Goal: Task Accomplishment & Management: Manage account settings

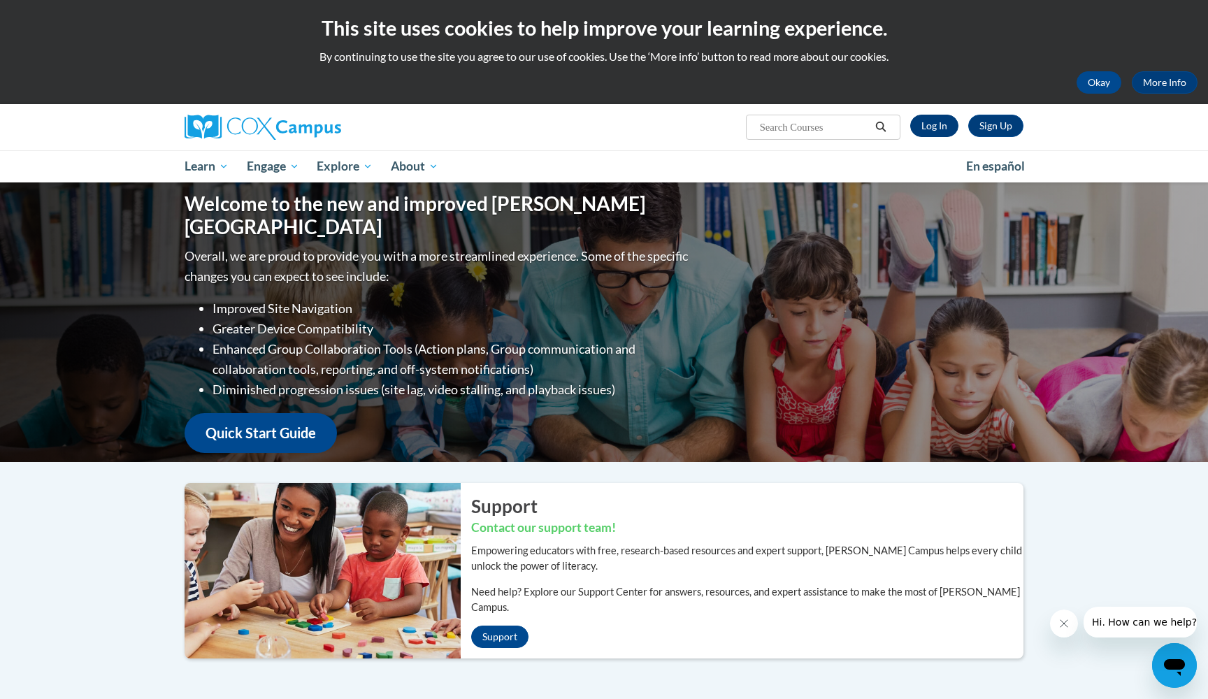
click at [935, 122] on link "Log In" at bounding box center [934, 126] width 48 height 22
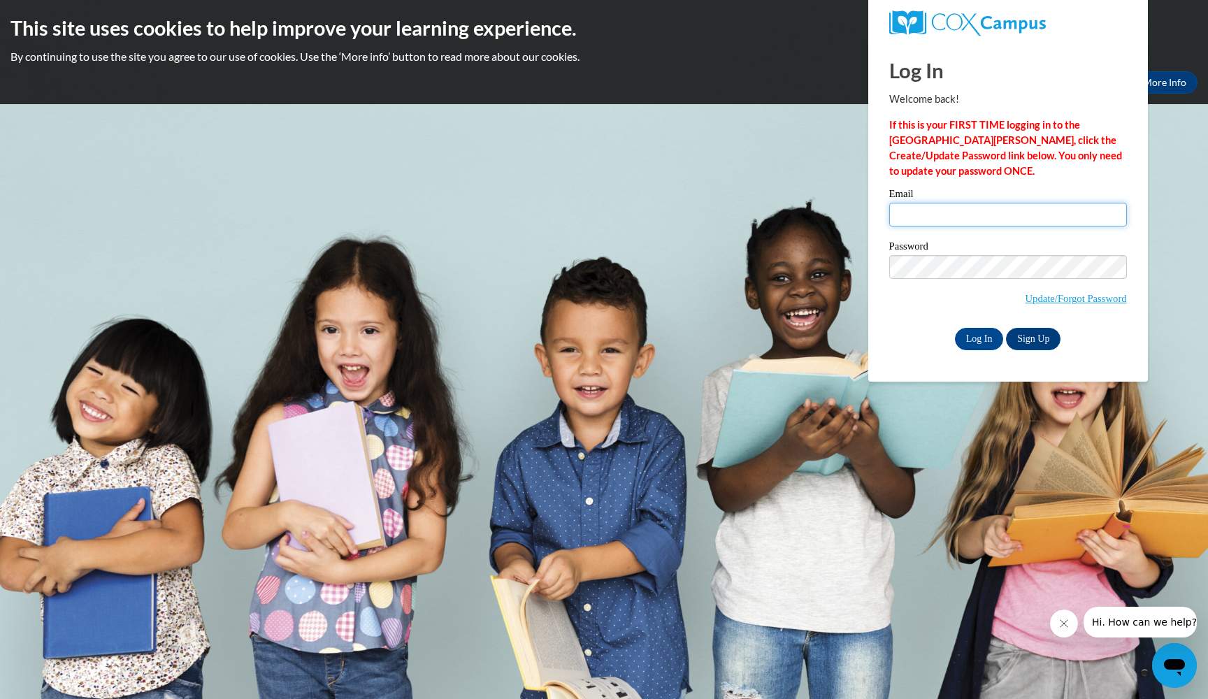
type input "[PERSON_NAME][EMAIL_ADDRESS][DOMAIN_NAME]"
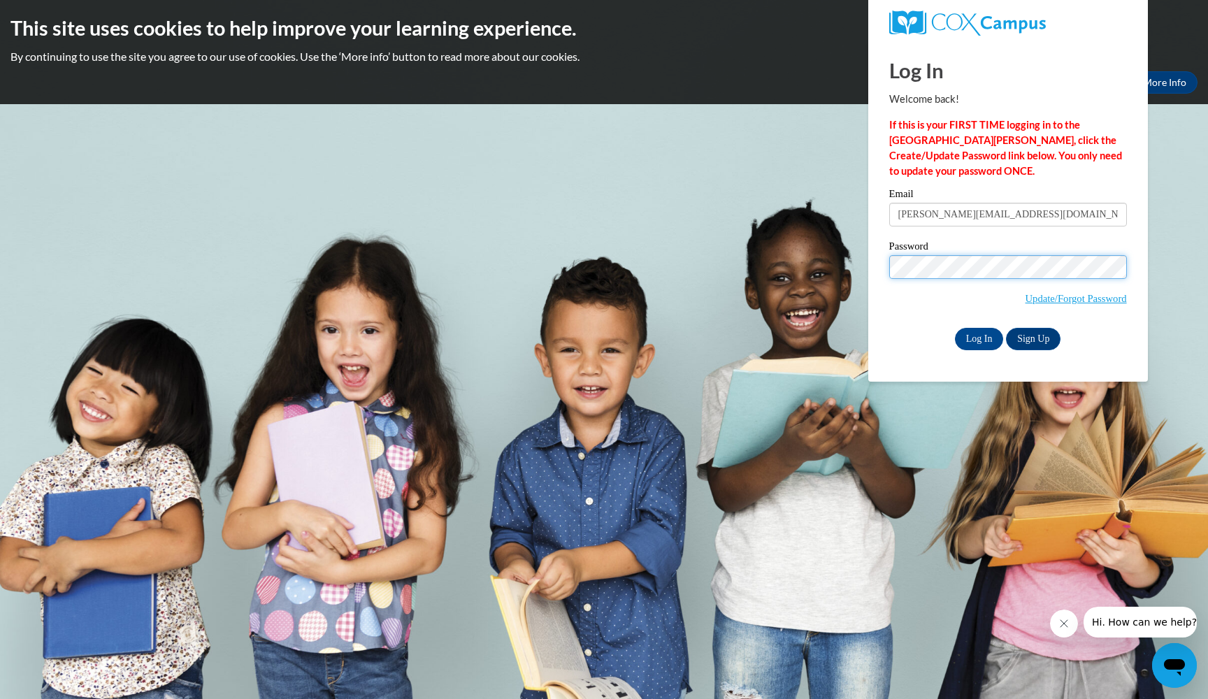
click at [978, 336] on input "Log In" at bounding box center [979, 339] width 49 height 22
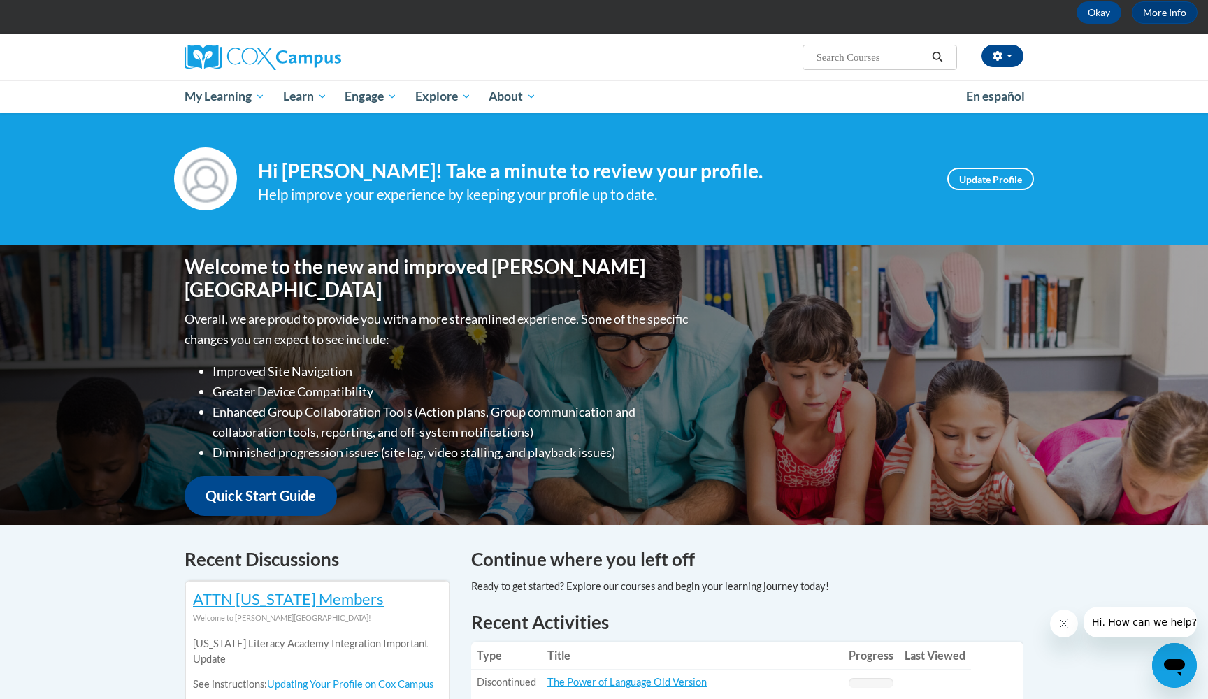
scroll to position [77, 0]
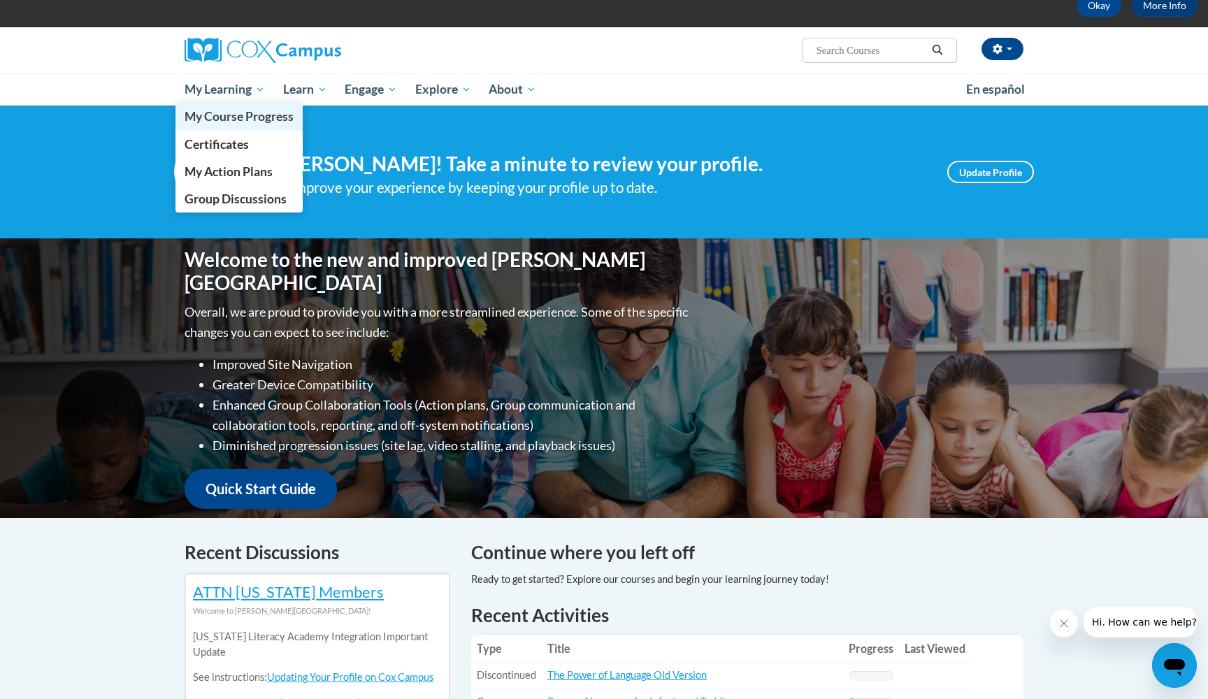
click at [223, 122] on span "My Course Progress" at bounding box center [239, 116] width 109 height 15
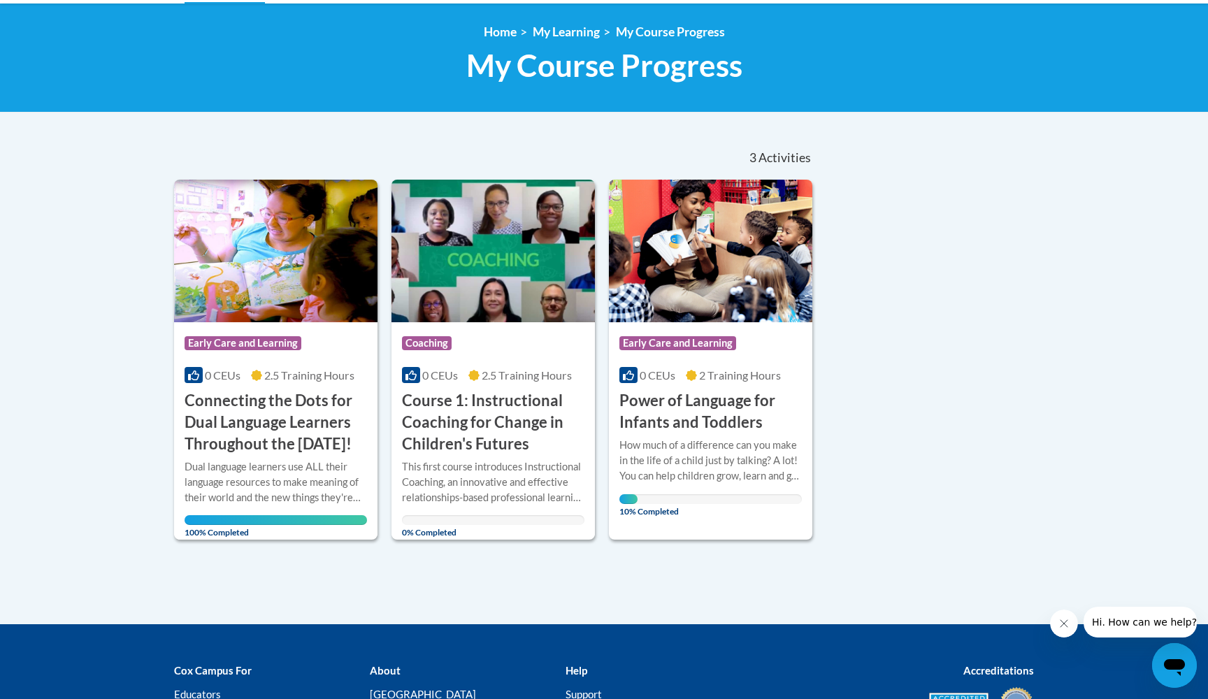
scroll to position [173, 0]
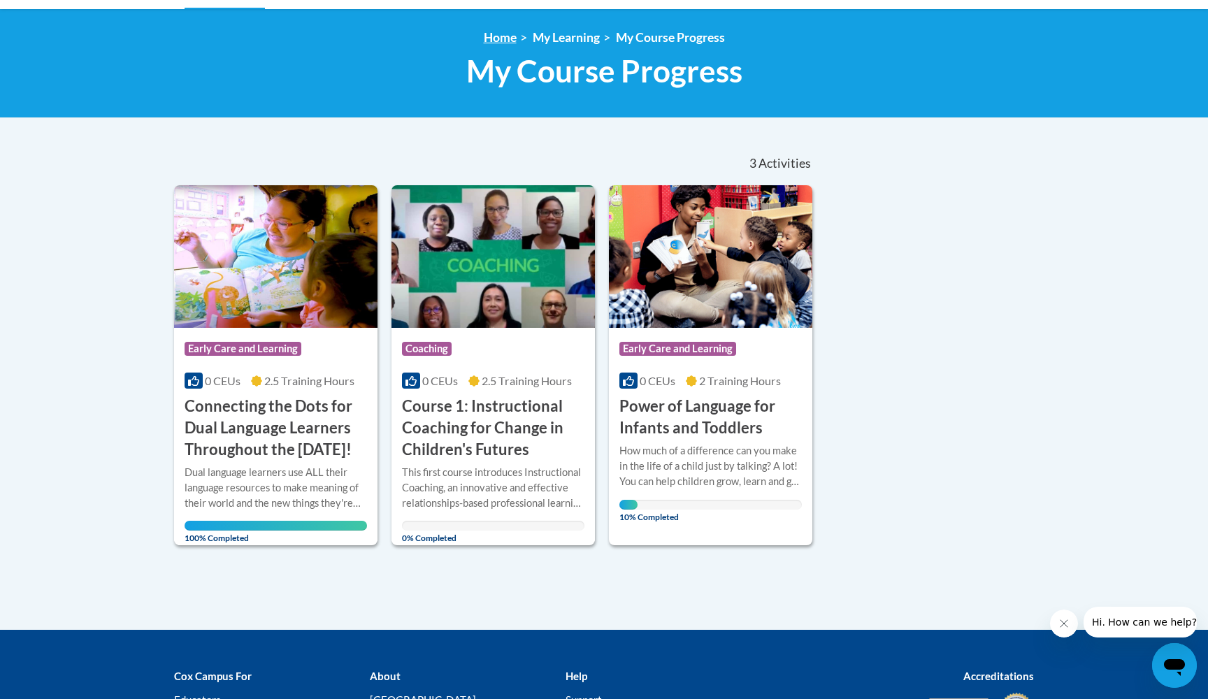
click at [501, 35] on link "Home" at bounding box center [500, 37] width 33 height 15
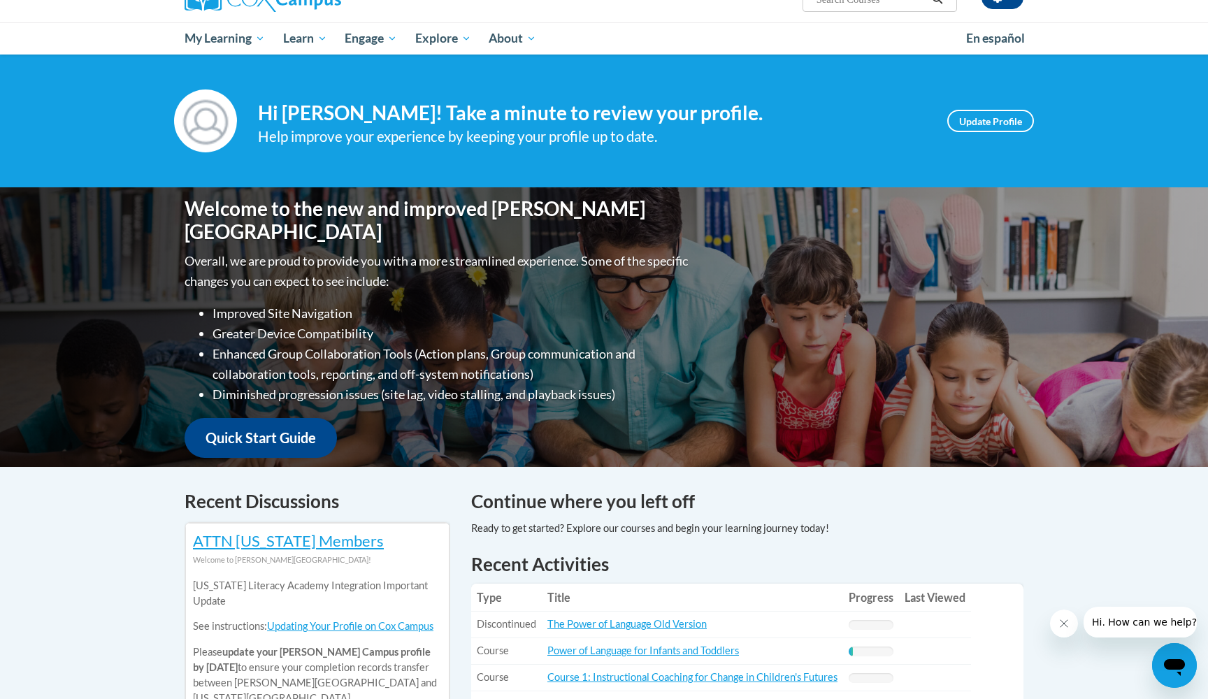
scroll to position [126, 0]
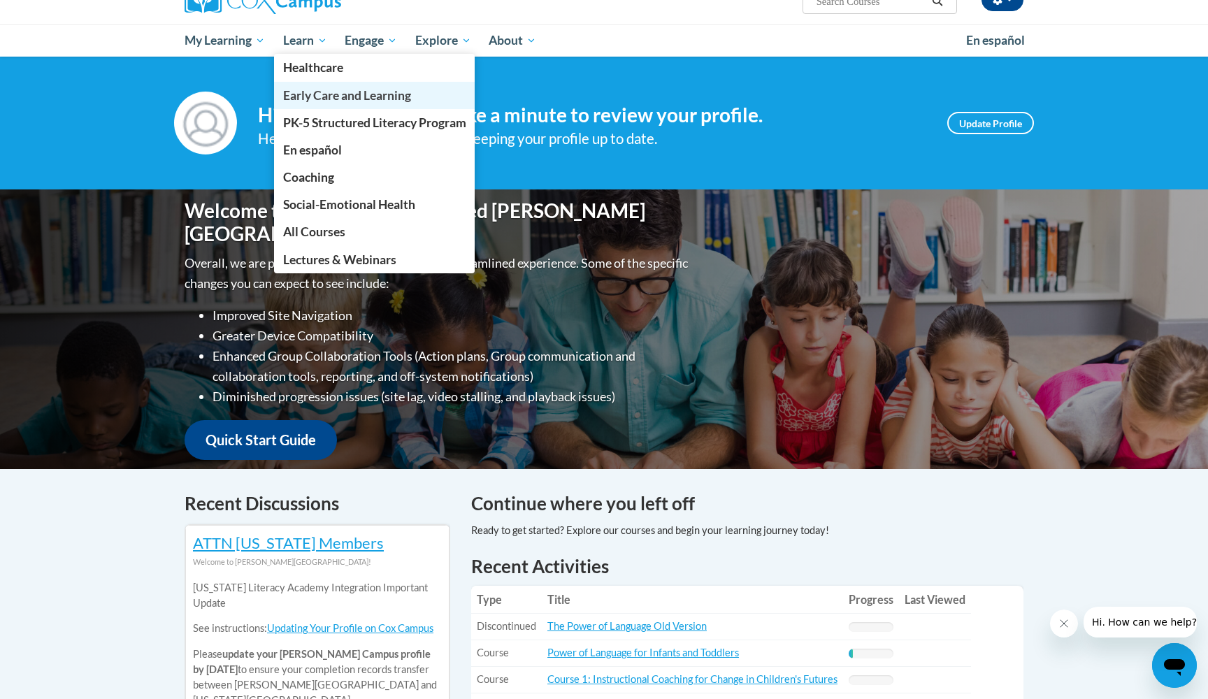
click at [322, 93] on span "Early Care and Learning" at bounding box center [347, 95] width 128 height 15
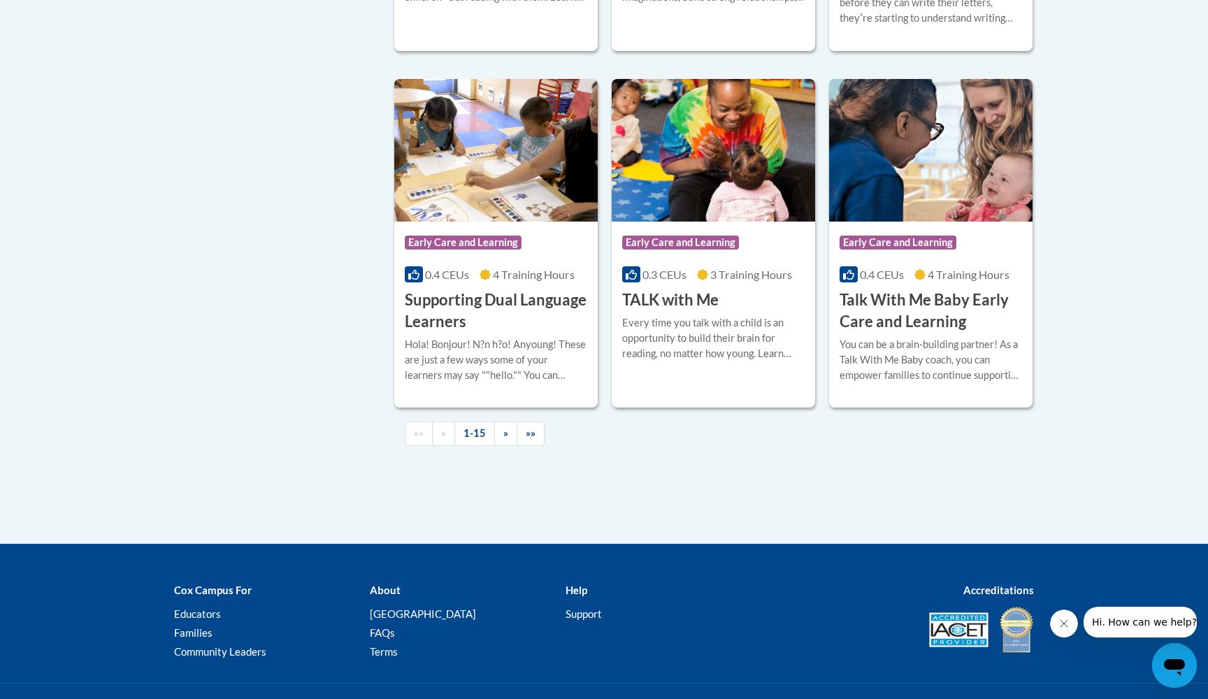
scroll to position [2006, 0]
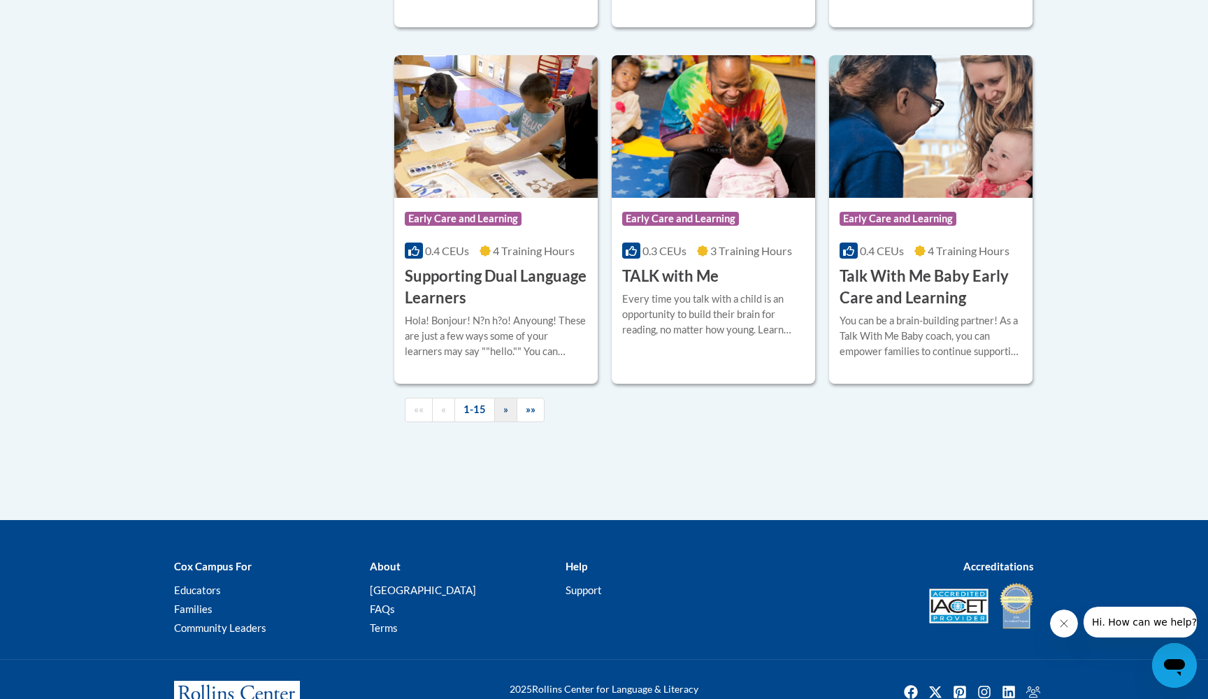
click at [510, 422] on link "»" at bounding box center [505, 410] width 23 height 24
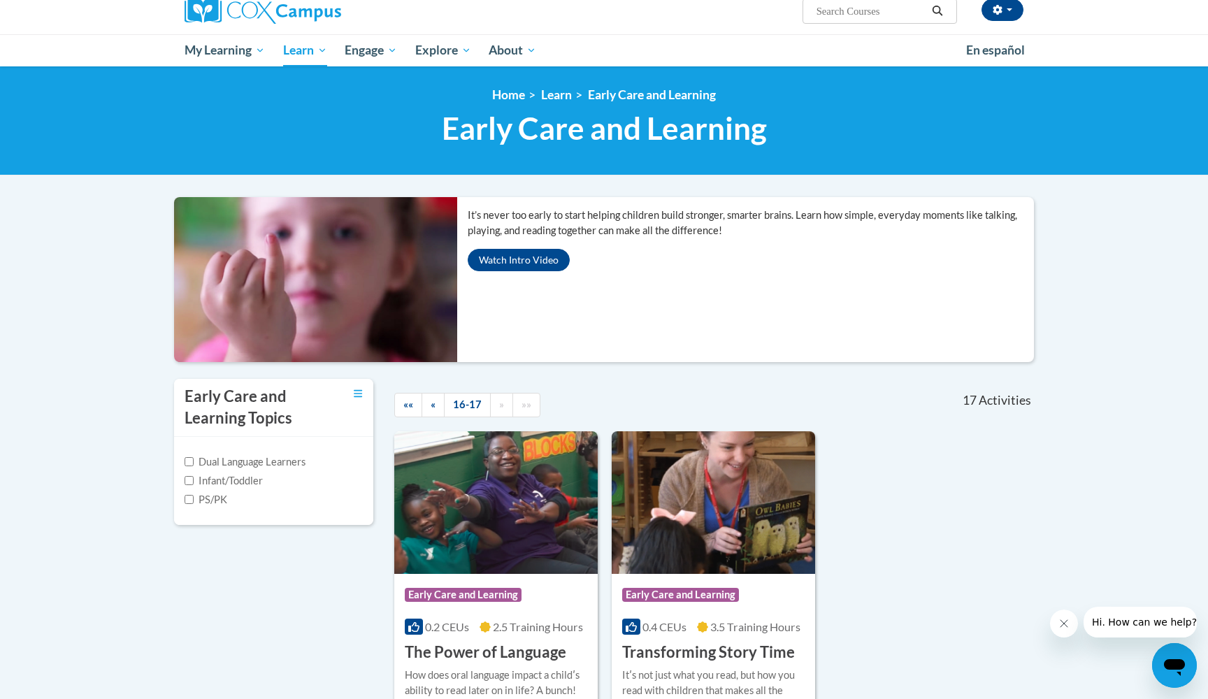
scroll to position [102, 0]
